Goal: Navigation & Orientation: Go to known website

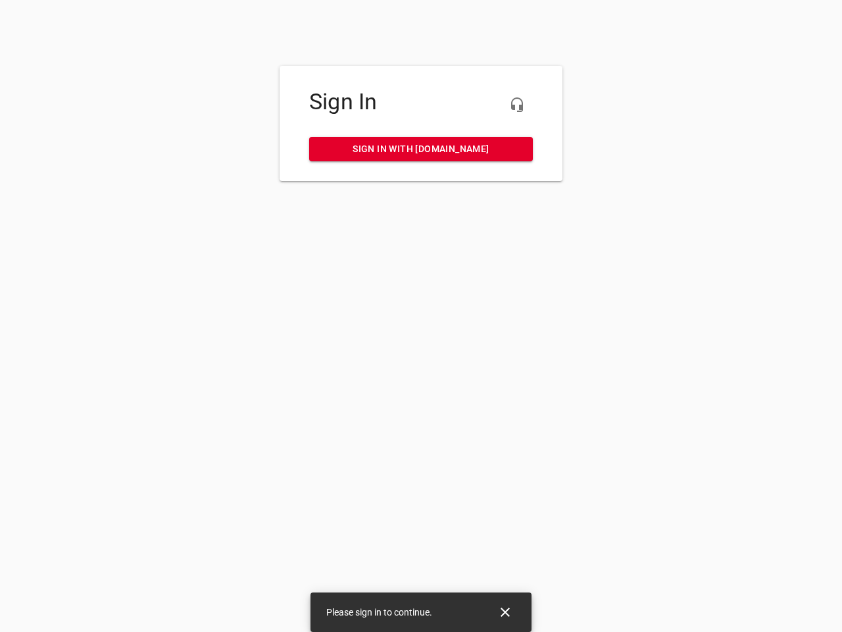
click at [517, 105] on icon "button" at bounding box center [517, 105] width 16 height 16
click at [505, 612] on icon "Close" at bounding box center [505, 611] width 9 height 9
